Goal: Find specific page/section: Find specific page/section

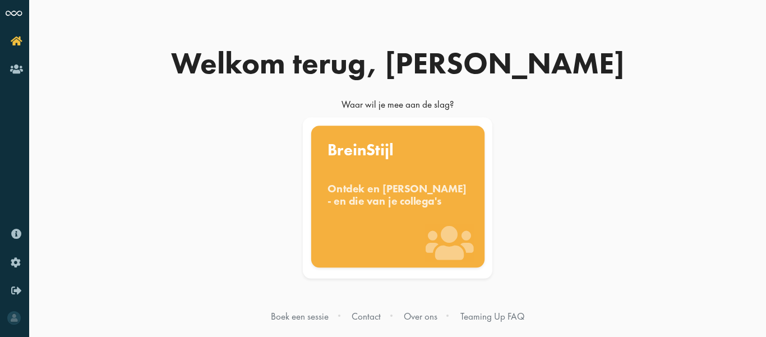
click at [425, 169] on div "BreinStijl Ontdek en [PERSON_NAME] - en die van je collega's" at bounding box center [397, 197] width 173 height 142
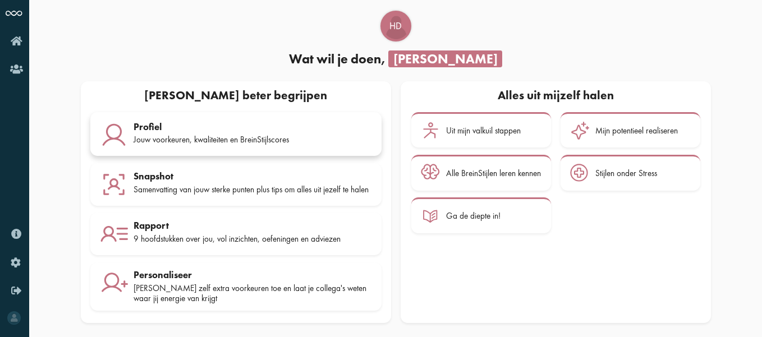
scroll to position [44, 0]
click at [231, 187] on div "Samenvatting van jouw sterke punten plus tips om alles uit jezelf te halen" at bounding box center [253, 190] width 238 height 10
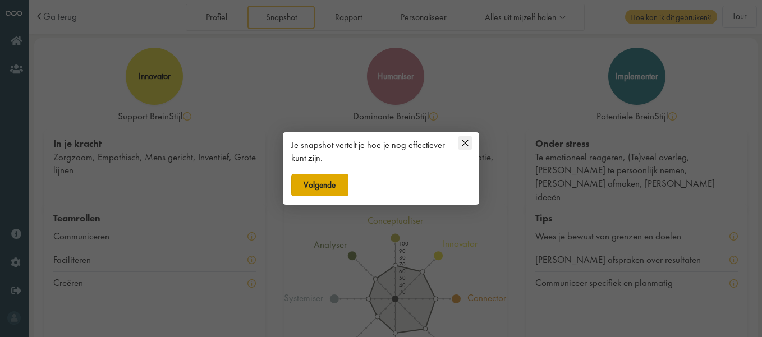
click at [338, 183] on button "Volgende" at bounding box center [319, 185] width 57 height 22
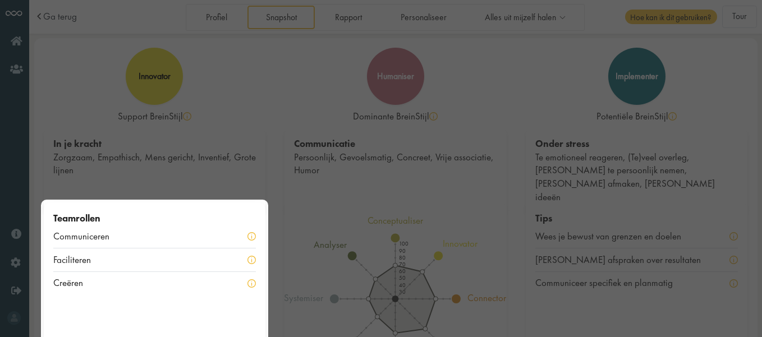
scroll to position [66, 0]
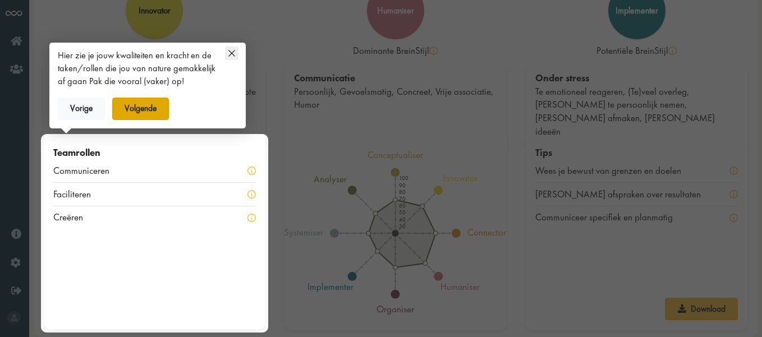
click at [163, 111] on button "Volgende" at bounding box center [140, 109] width 57 height 22
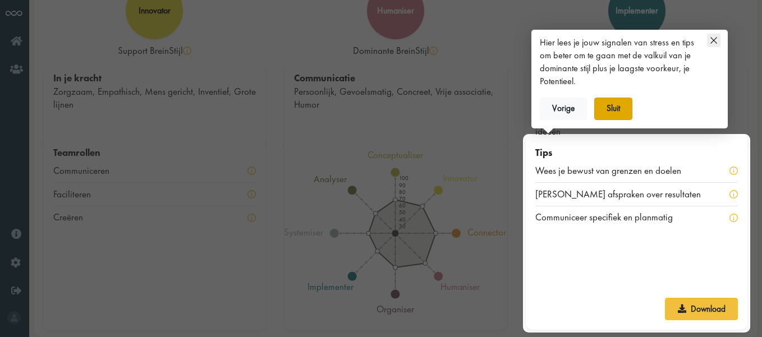
click at [624, 109] on button "Sluit" at bounding box center [613, 109] width 39 height 22
